Goal: Complete application form: Complete application form

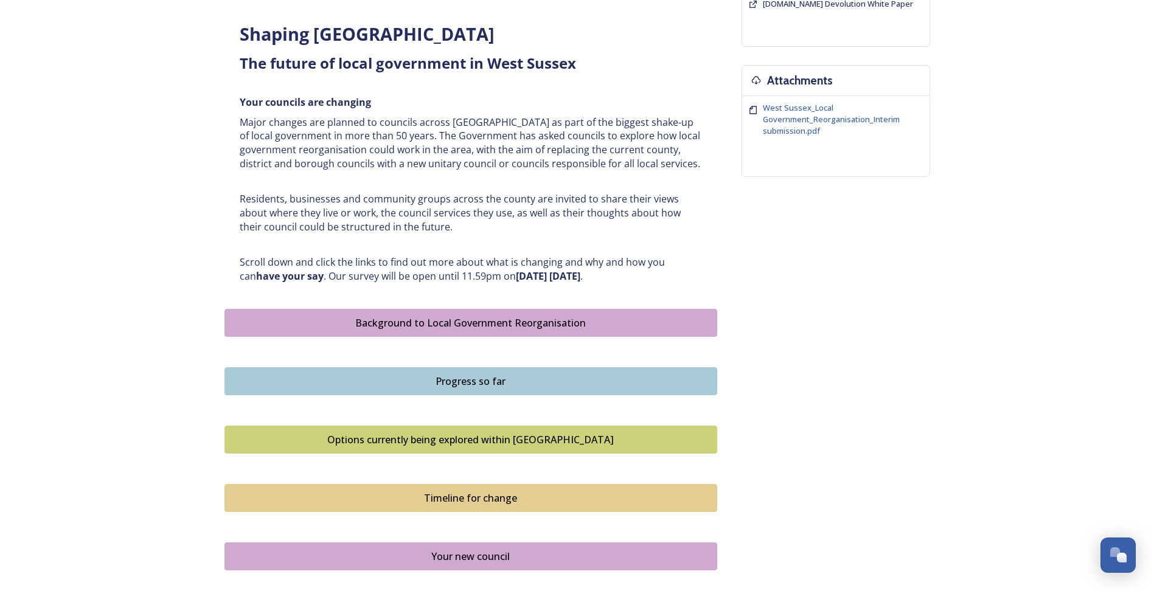
scroll to position [718, 0]
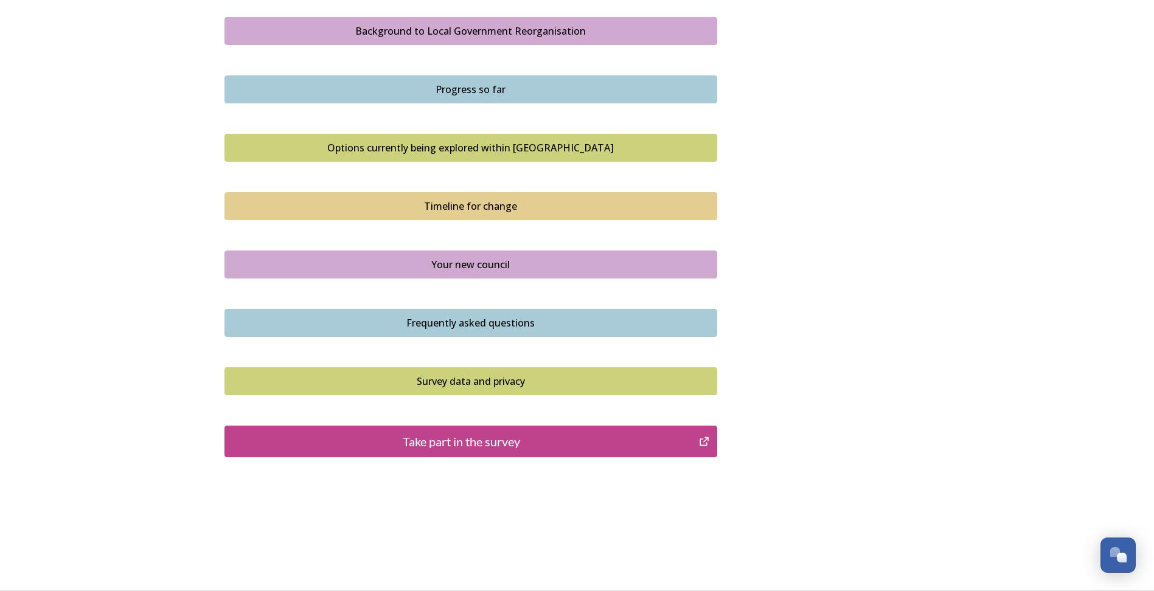
click at [447, 209] on div "Timeline for change" at bounding box center [470, 206] width 479 height 15
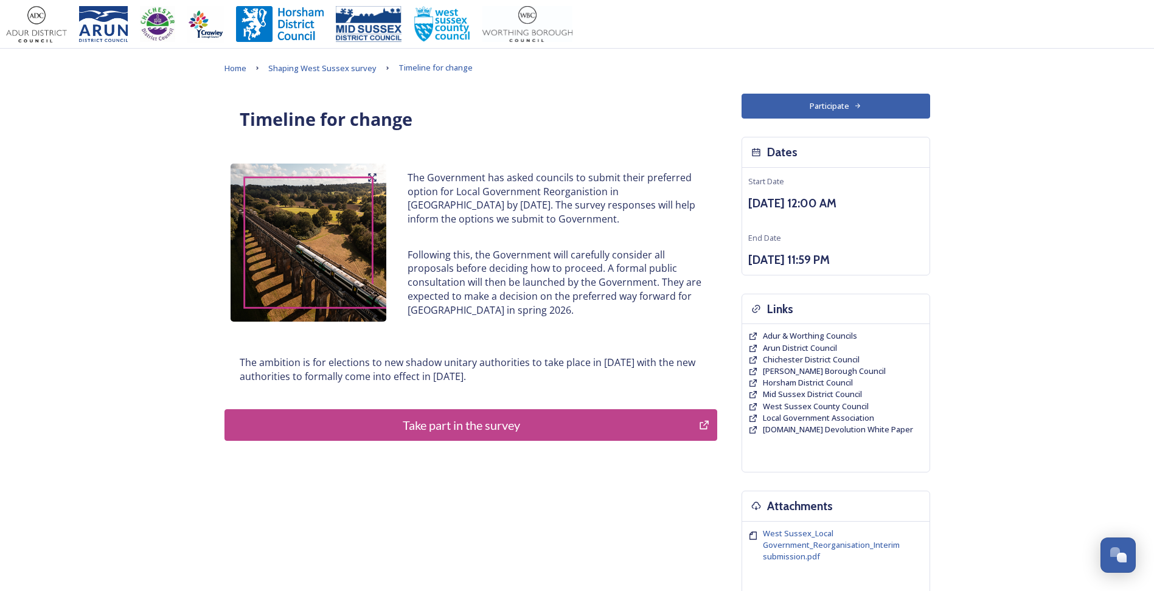
click at [487, 429] on div "Take part in the survey" at bounding box center [462, 425] width 462 height 18
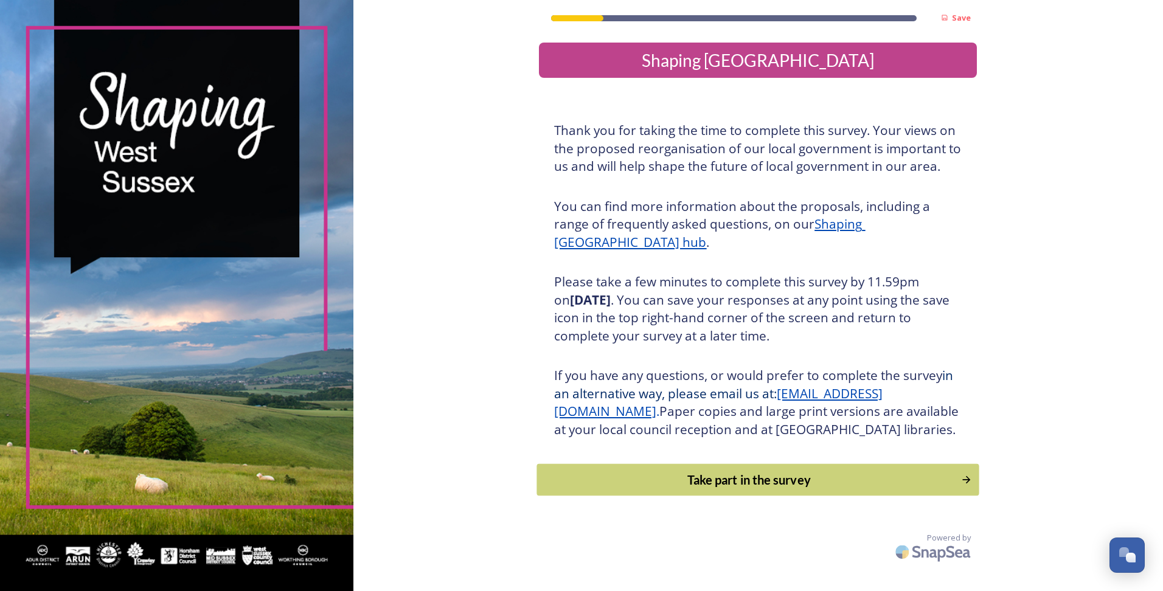
click at [714, 489] on div "Take part in the survey" at bounding box center [749, 480] width 411 height 18
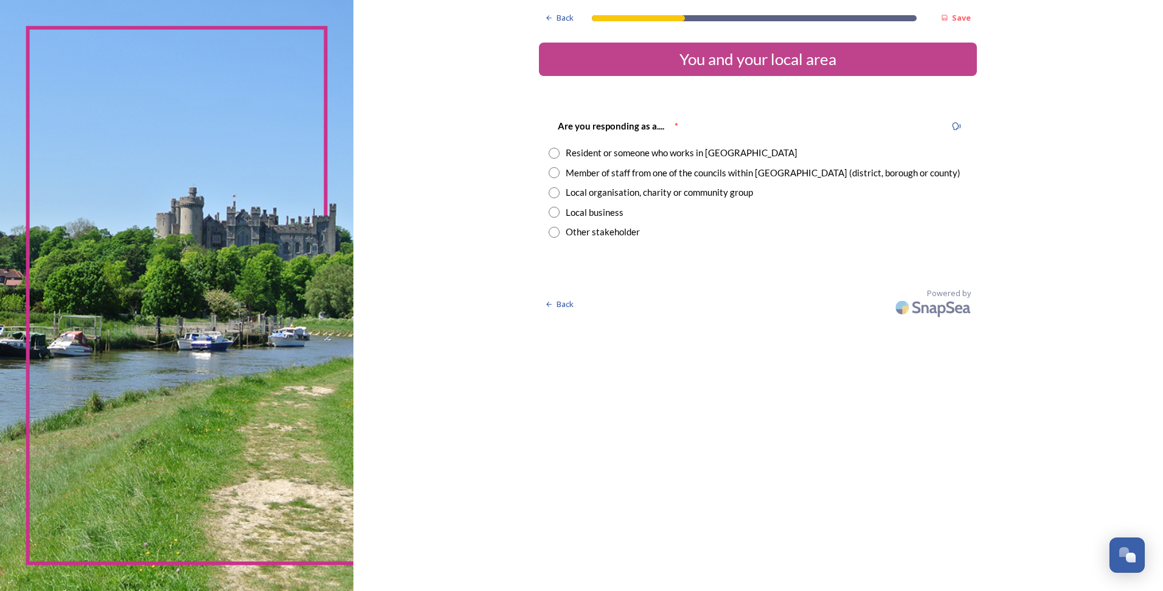
click at [716, 171] on div "Member of staff from one of the councils within [GEOGRAPHIC_DATA] (district, bo…" at bounding box center [763, 173] width 395 height 14
radio input "true"
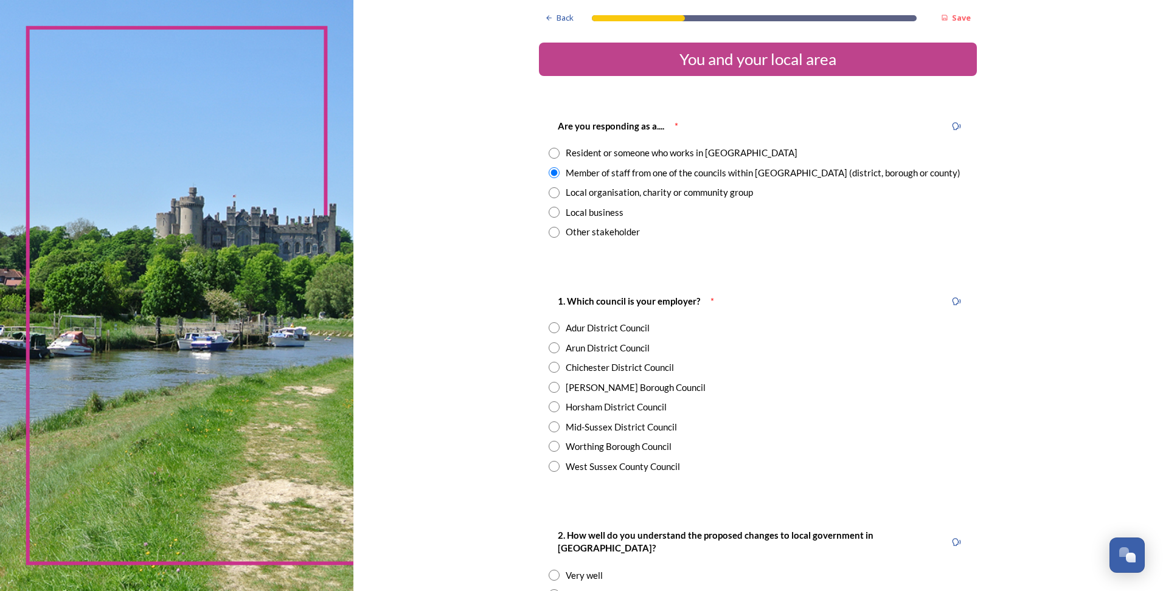
click at [642, 467] on div "West Sussex County Council" at bounding box center [623, 467] width 114 height 14
radio input "true"
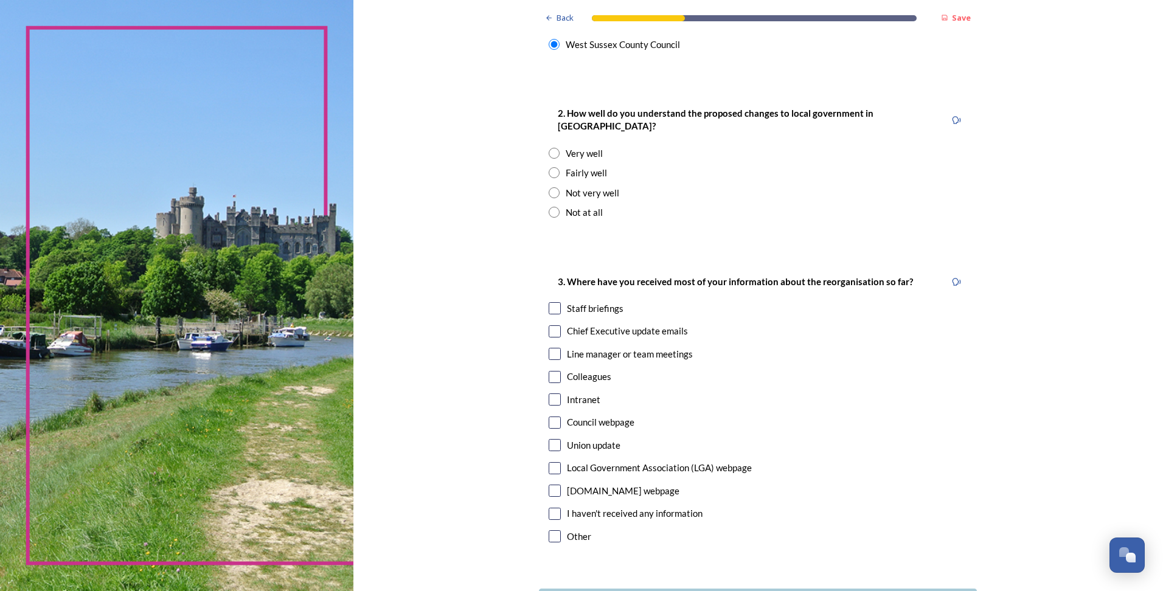
scroll to position [325, 0]
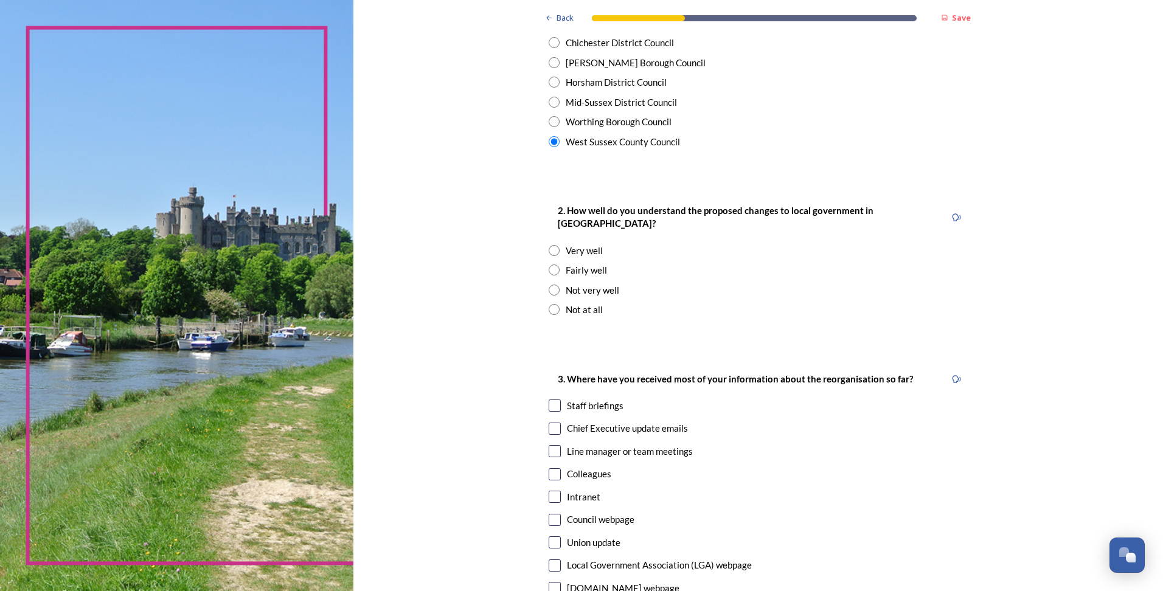
click at [567, 283] on div "Not very well" at bounding box center [593, 290] width 54 height 14
radio input "true"
click at [554, 400] on input "checkbox" at bounding box center [555, 406] width 12 height 12
checkbox input "true"
drag, startPoint x: 550, startPoint y: 417, endPoint x: 616, endPoint y: 443, distance: 70.1
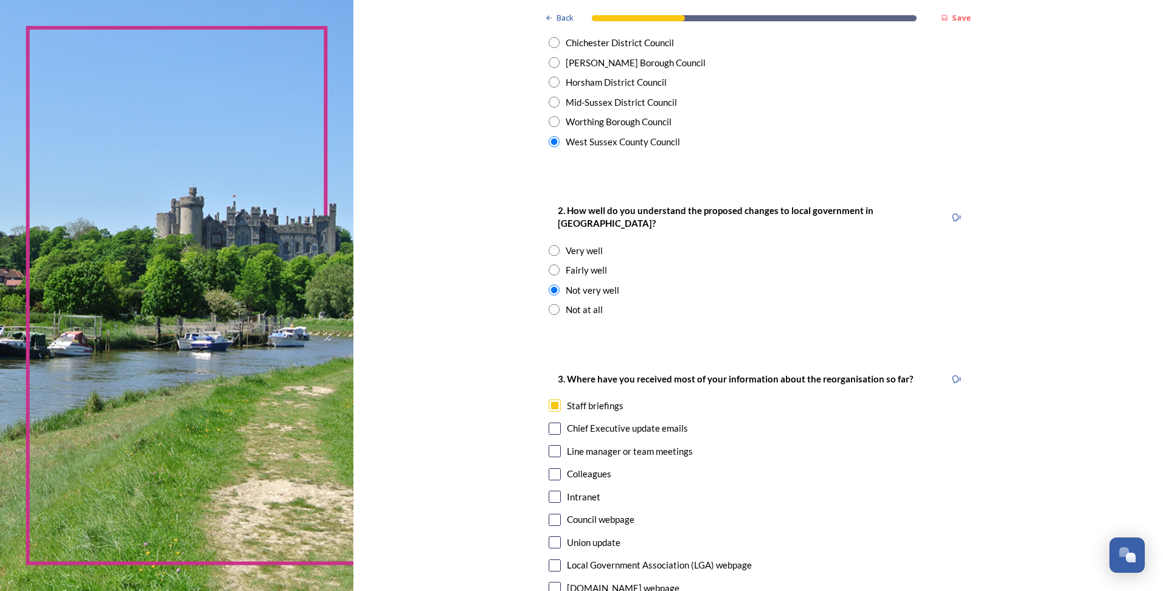
click at [558, 422] on div "Chief Executive update emails" at bounding box center [758, 429] width 418 height 14
checkbox input "true"
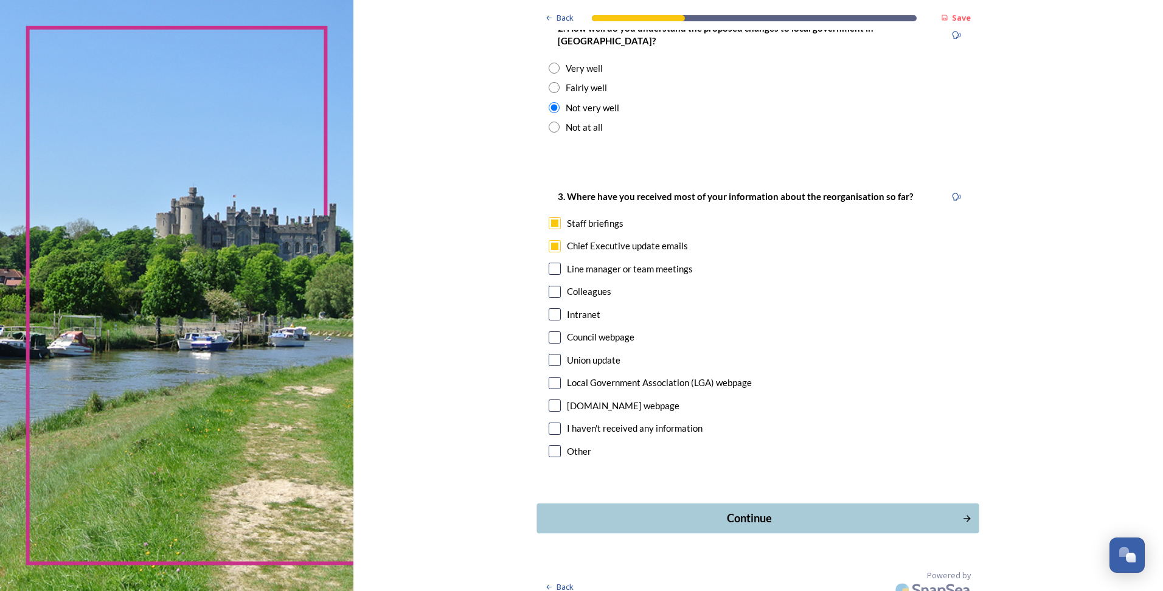
click at [754, 510] on div "Continue" at bounding box center [750, 518] width 412 height 16
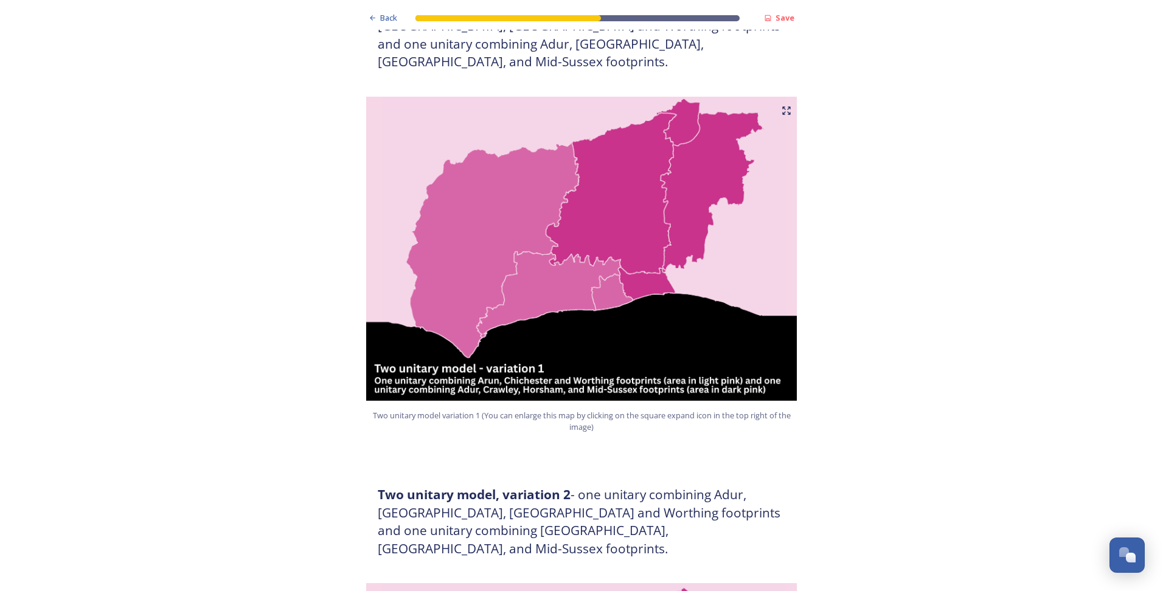
scroll to position [1156, 0]
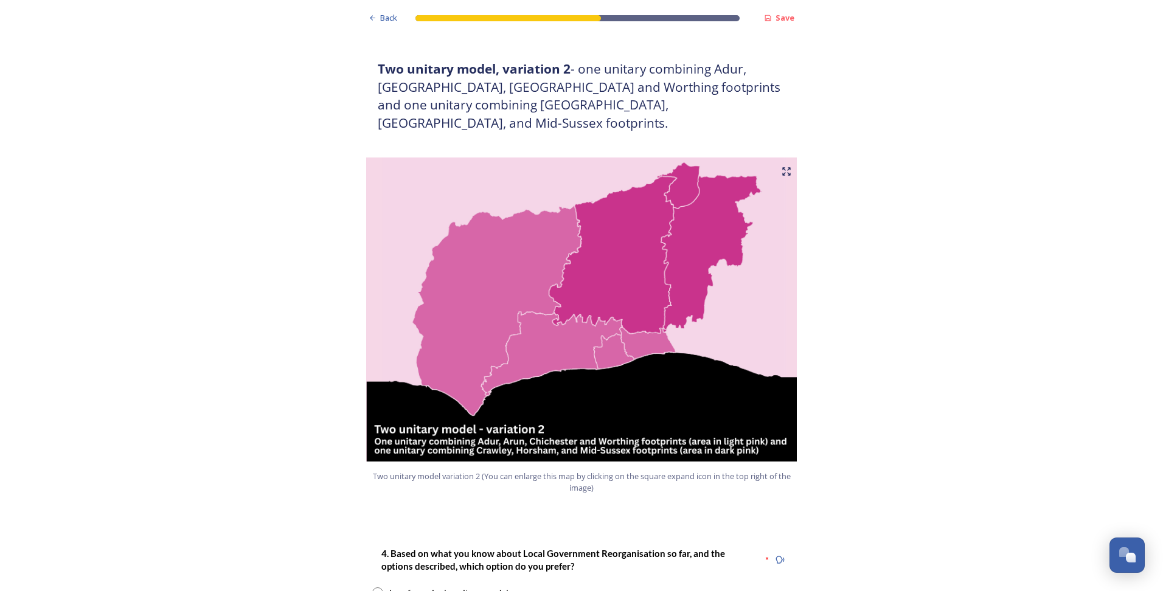
click at [374, 588] on input "radio" at bounding box center [377, 593] width 11 height 11
click at [681, 586] on div "I prefer a single unitary model" at bounding box center [581, 593] width 418 height 14
click at [476, 586] on div "I prefer a single unitary model" at bounding box center [448, 593] width 119 height 14
radio input "true"
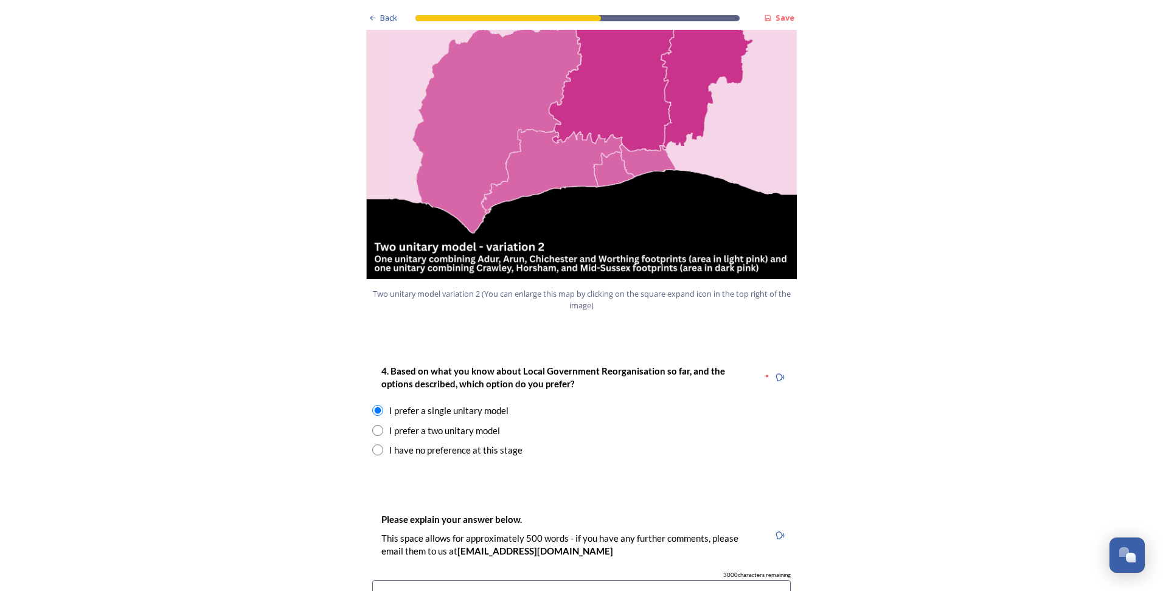
scroll to position [1946, 0]
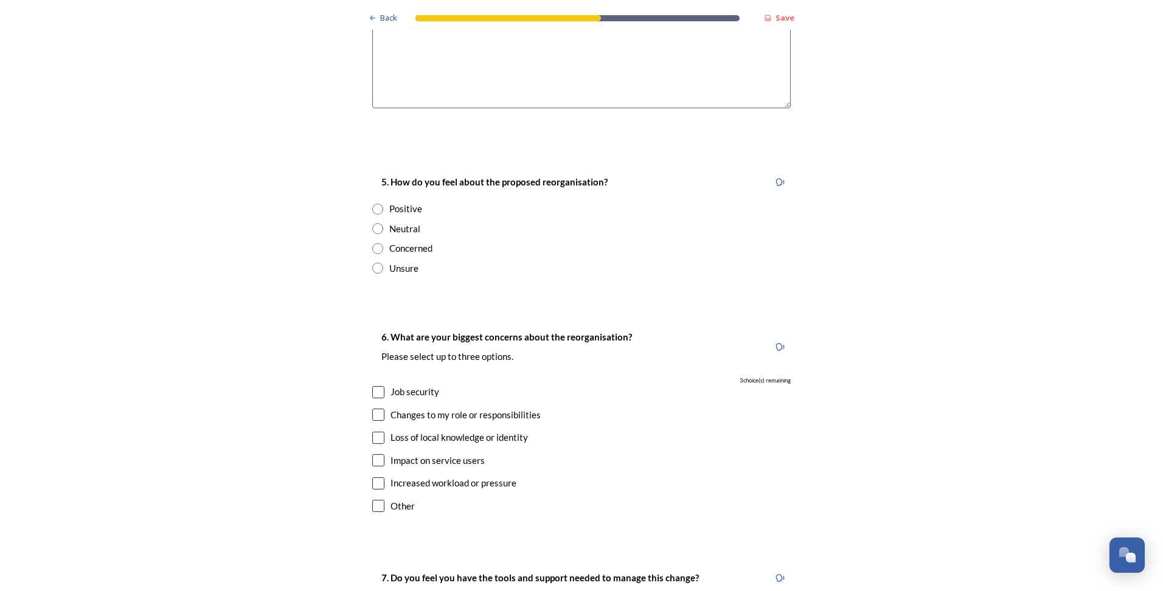
click at [397, 222] on div "Neutral" at bounding box center [404, 229] width 31 height 14
radio input "true"
click at [374, 477] on input "checkbox" at bounding box center [378, 483] width 12 height 12
checkbox input "true"
click at [375, 454] on input "checkbox" at bounding box center [378, 460] width 12 height 12
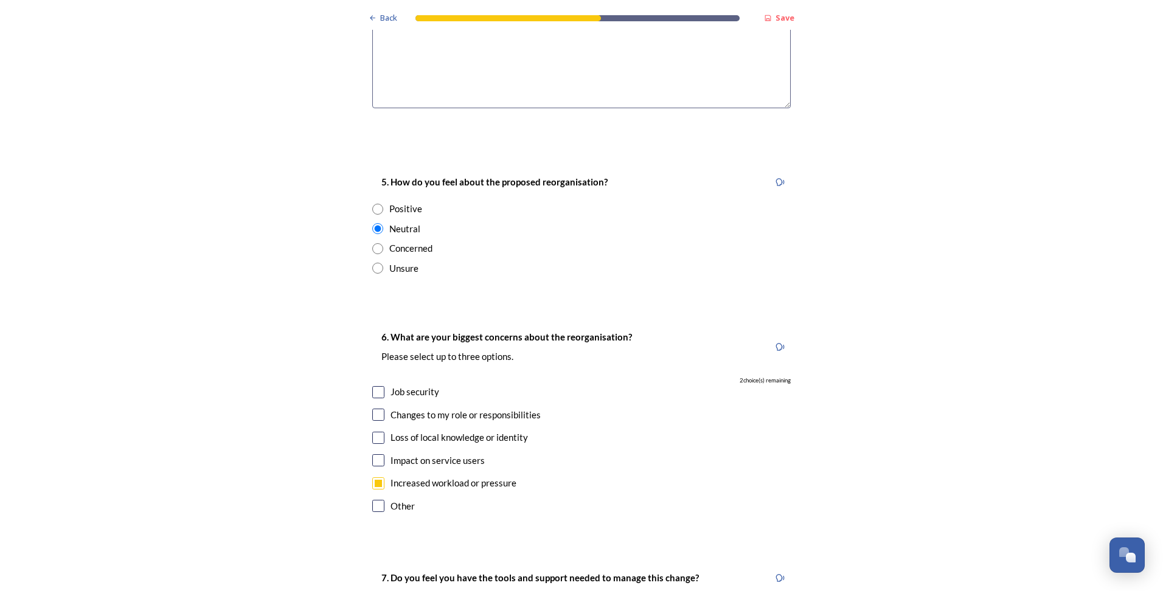
checkbox input "true"
click at [376, 409] on input "checkbox" at bounding box center [378, 415] width 12 height 12
checkbox input "true"
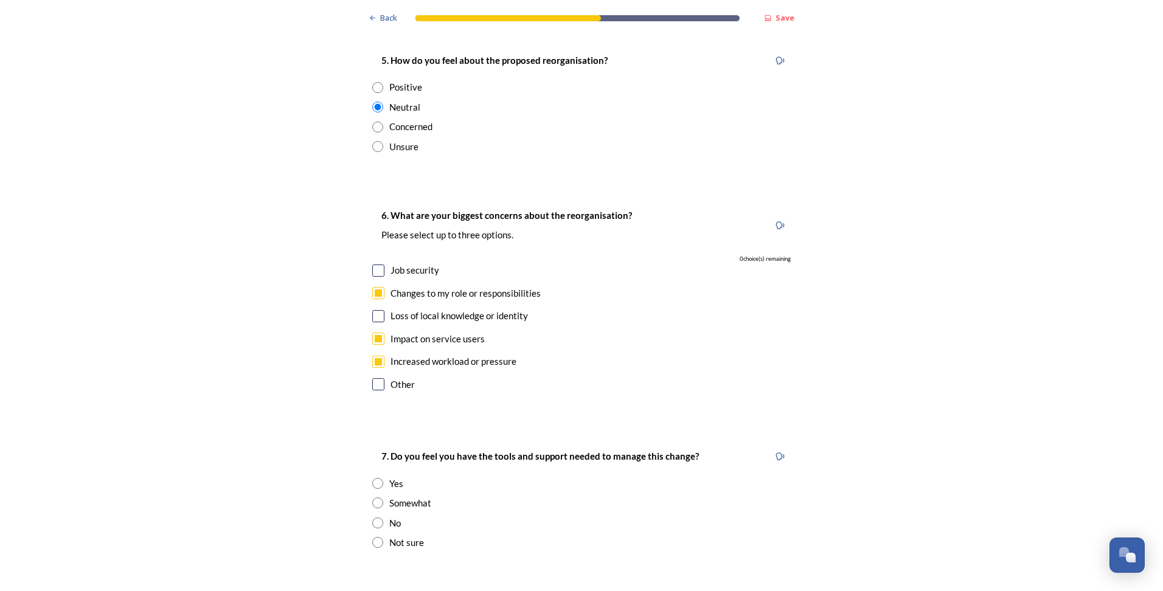
scroll to position [2251, 0]
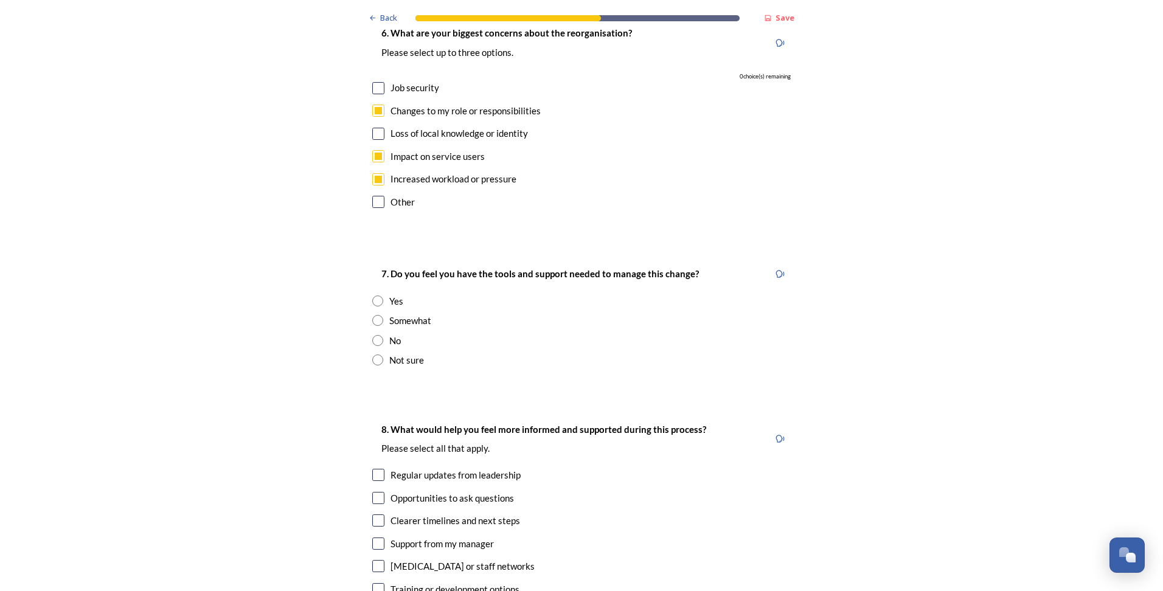
click at [372, 315] on input "radio" at bounding box center [377, 320] width 11 height 11
radio input "true"
click at [377, 514] on div "Clearer timelines and next steps" at bounding box center [581, 521] width 418 height 14
checkbox input "true"
click at [375, 469] on input "checkbox" at bounding box center [378, 475] width 12 height 12
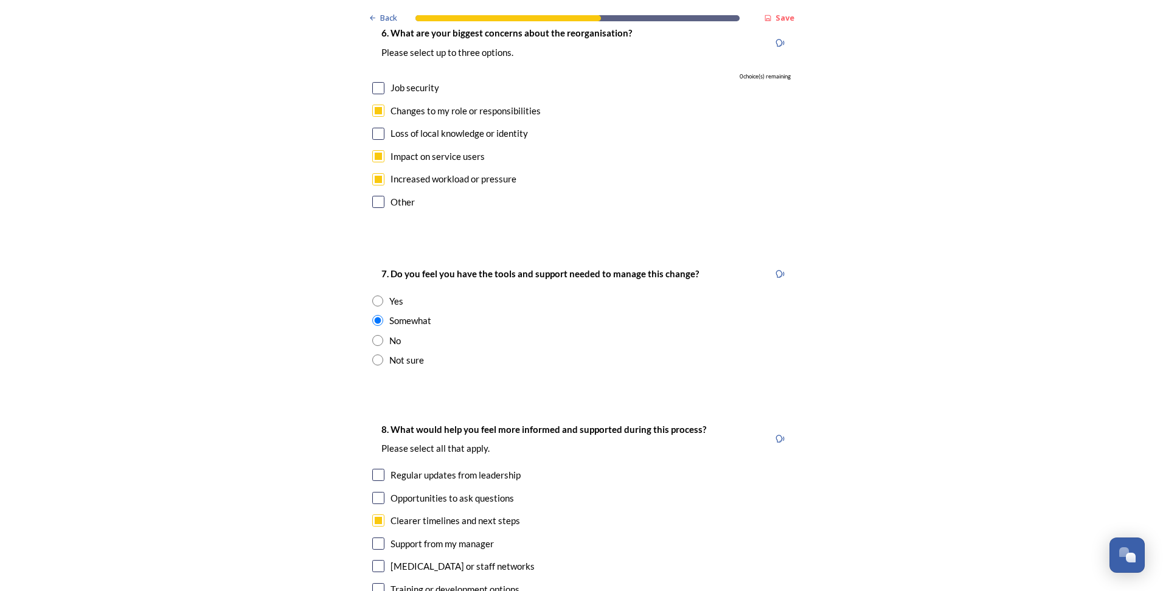
checkbox input "true"
click at [373, 538] on input "checkbox" at bounding box center [378, 544] width 12 height 12
checkbox input "true"
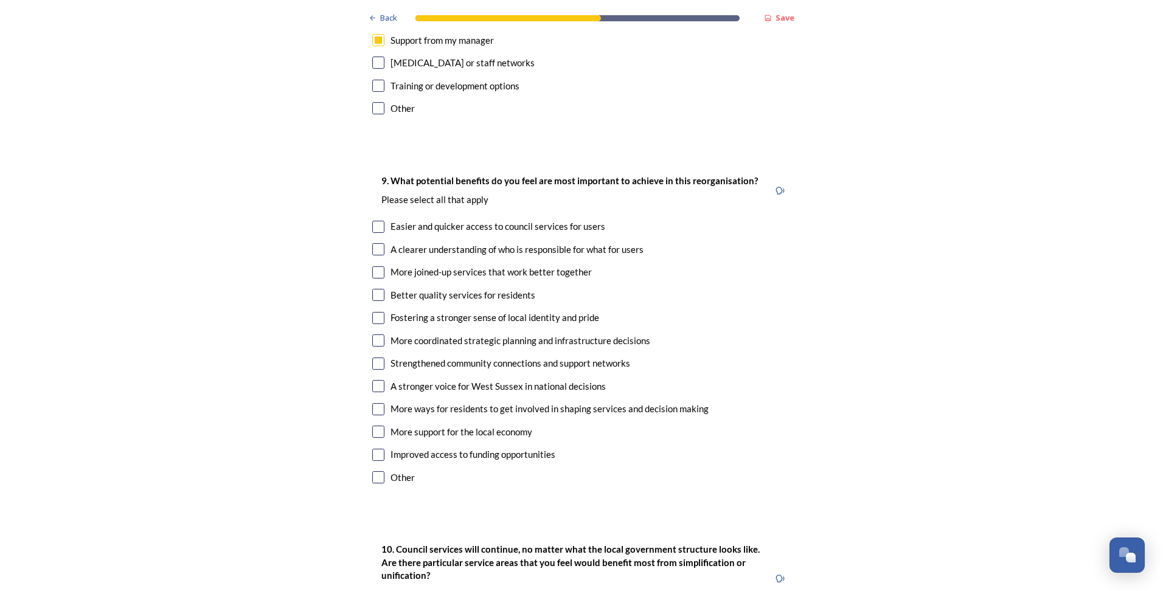
scroll to position [2763, 0]
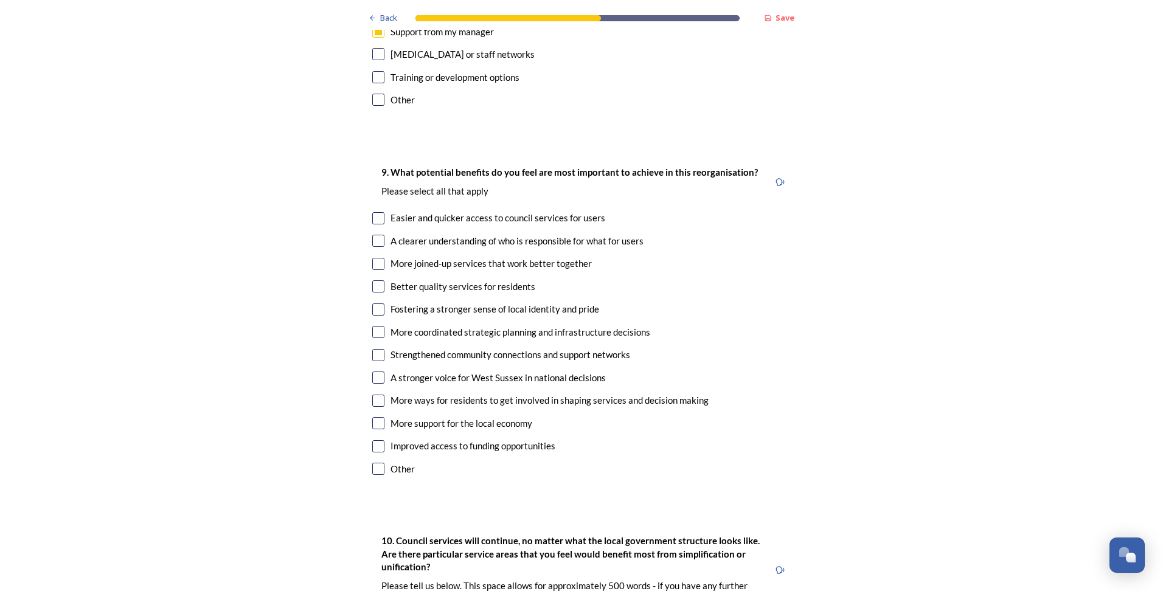
click at [508, 211] on div "Easier and quicker access to council services for users" at bounding box center [497, 218] width 215 height 14
checkbox input "true"
click at [436, 234] on div "A clearer understanding of who is responsible for what for users" at bounding box center [516, 241] width 253 height 14
checkbox input "true"
click at [436, 280] on div "Better quality services for residents" at bounding box center [462, 287] width 145 height 14
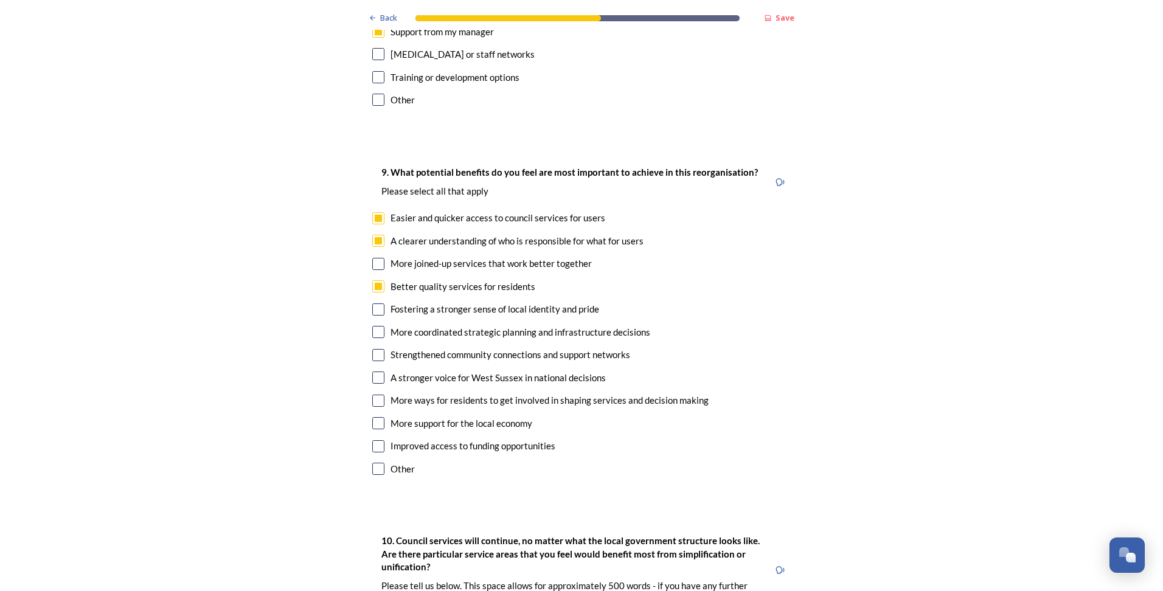
checkbox input "true"
click at [428, 257] on div "More joined-up services that work better together" at bounding box center [490, 264] width 201 height 14
checkbox input "true"
click at [527, 325] on div "More coordinated strategic planning and infrastructure decisions" at bounding box center [520, 332] width 260 height 14
checkbox input "true"
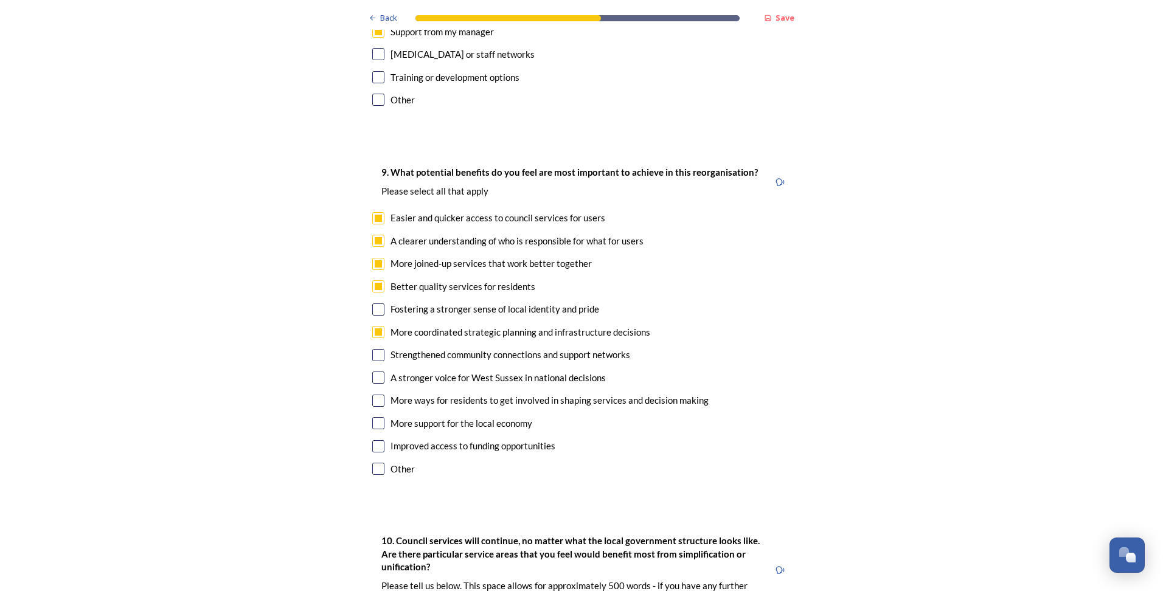
scroll to position [2945, 0]
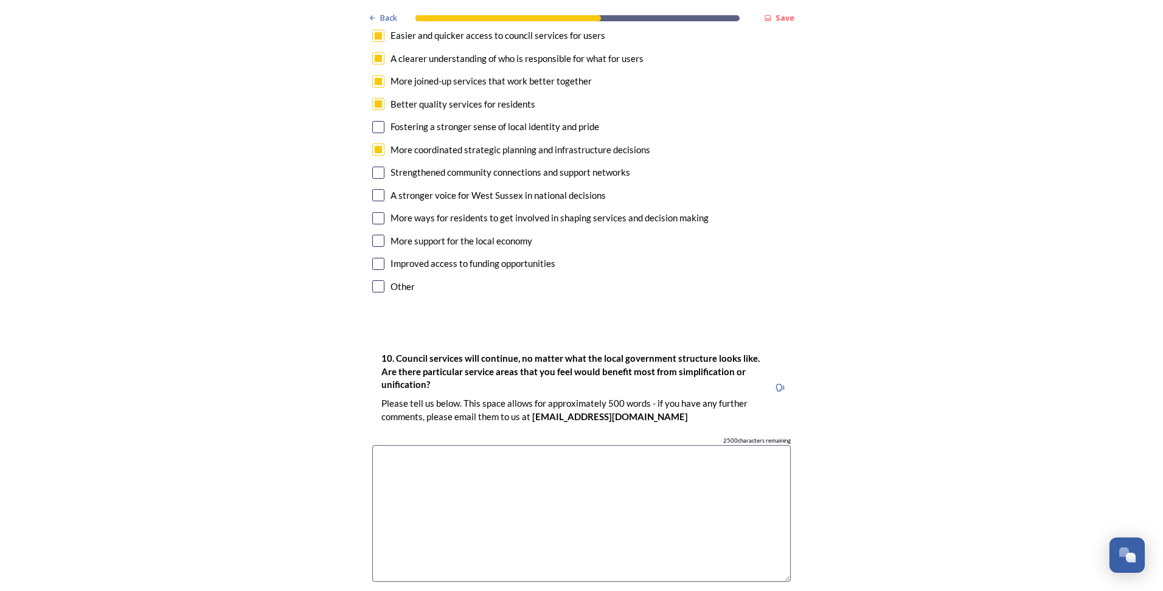
drag, startPoint x: 528, startPoint y: 446, endPoint x: 588, endPoint y: 443, distance: 59.7
click at [528, 445] on textarea at bounding box center [581, 513] width 418 height 137
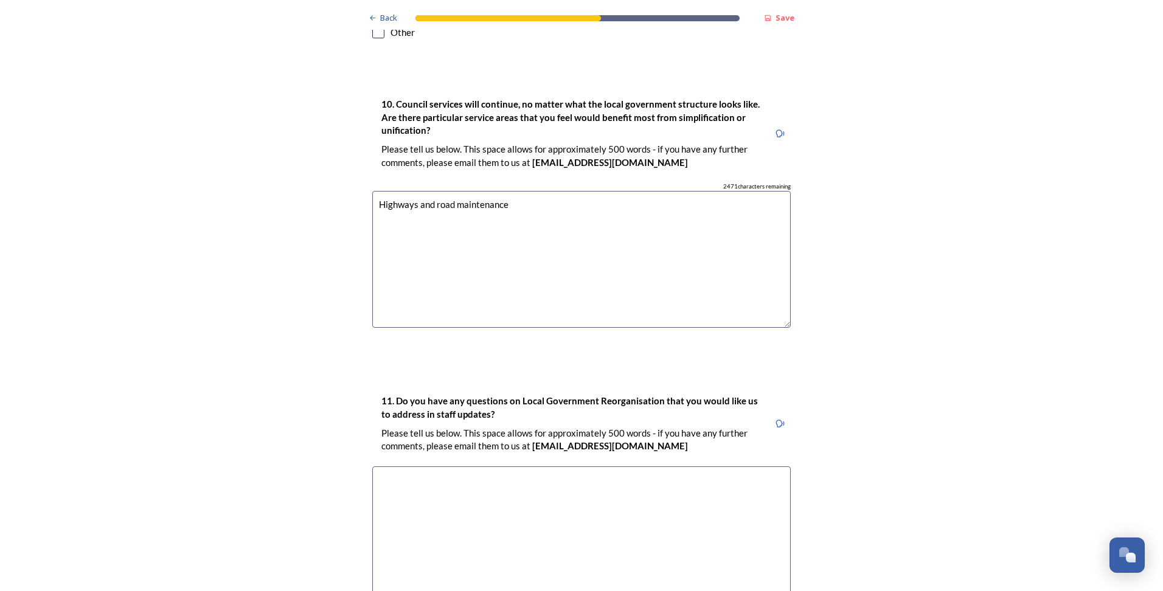
scroll to position [3330, 0]
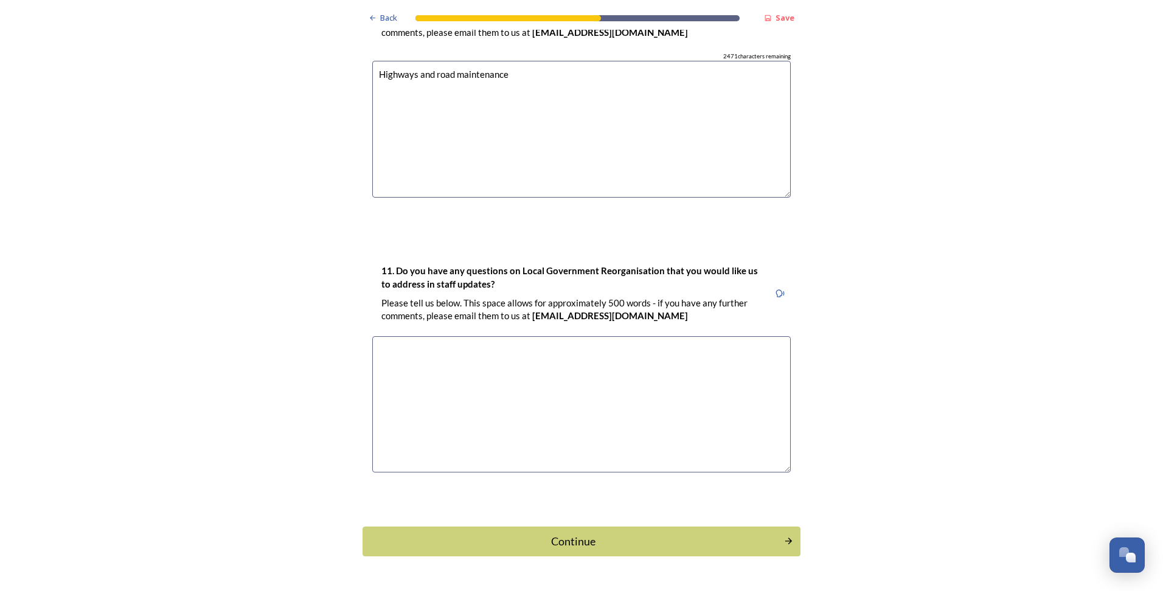
type textarea "Highways and road maintenance"
click at [567, 369] on textarea at bounding box center [581, 404] width 418 height 137
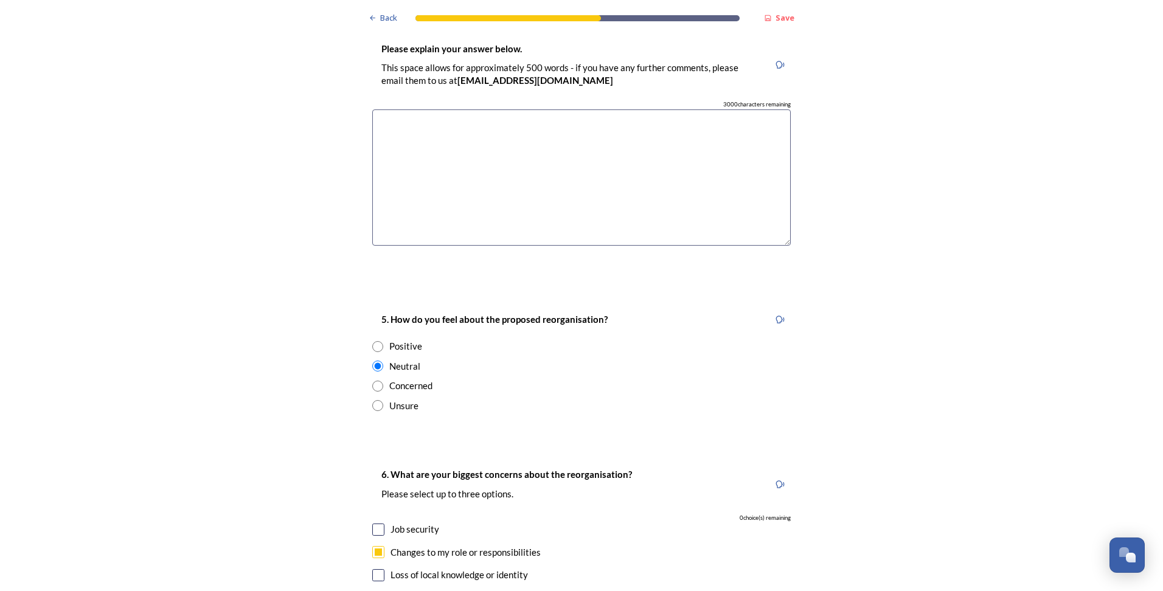
scroll to position [1626, 0]
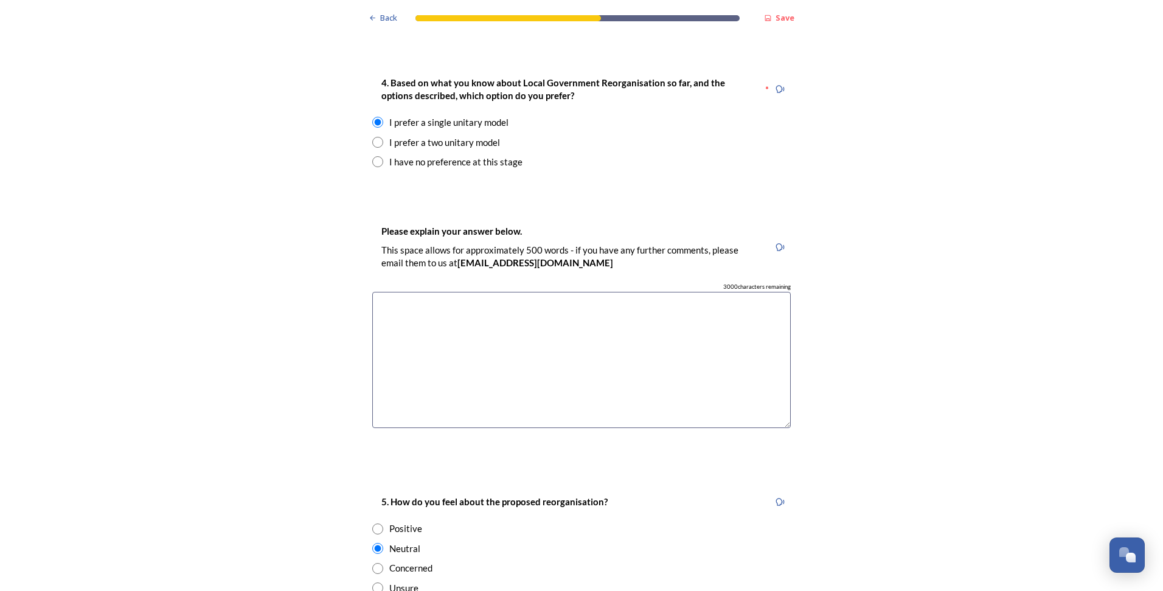
type textarea "Not at present"
click at [585, 333] on textarea at bounding box center [581, 360] width 418 height 137
type textarea "Other models simply continue county services split across organisations. Bigges…"
click at [976, 359] on div "Back Save Prioritising future services As explained on our Shaping [GEOGRAPHIC_…" at bounding box center [581, 352] width 1163 height 3957
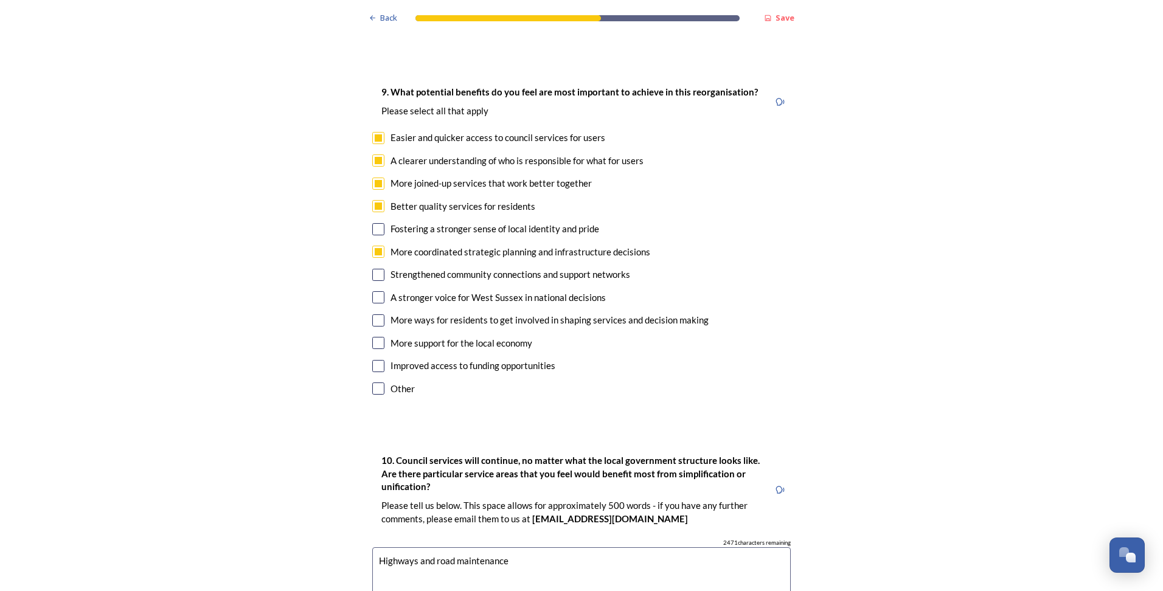
scroll to position [3330, 0]
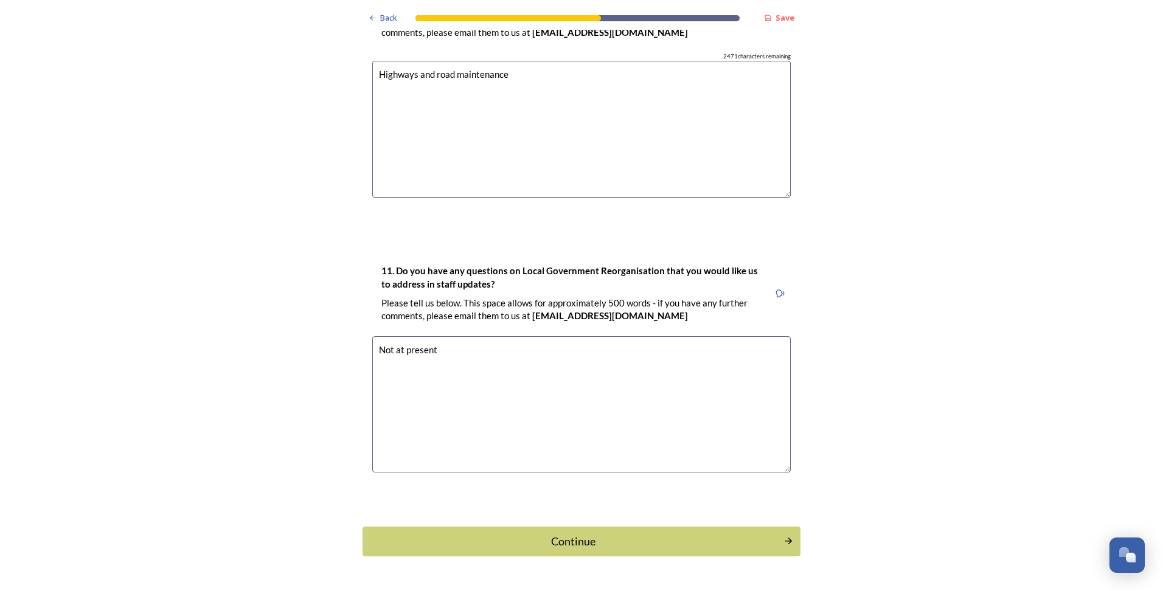
click at [588, 533] on div "Continue" at bounding box center [573, 541] width 408 height 16
